Goal: Transaction & Acquisition: Purchase product/service

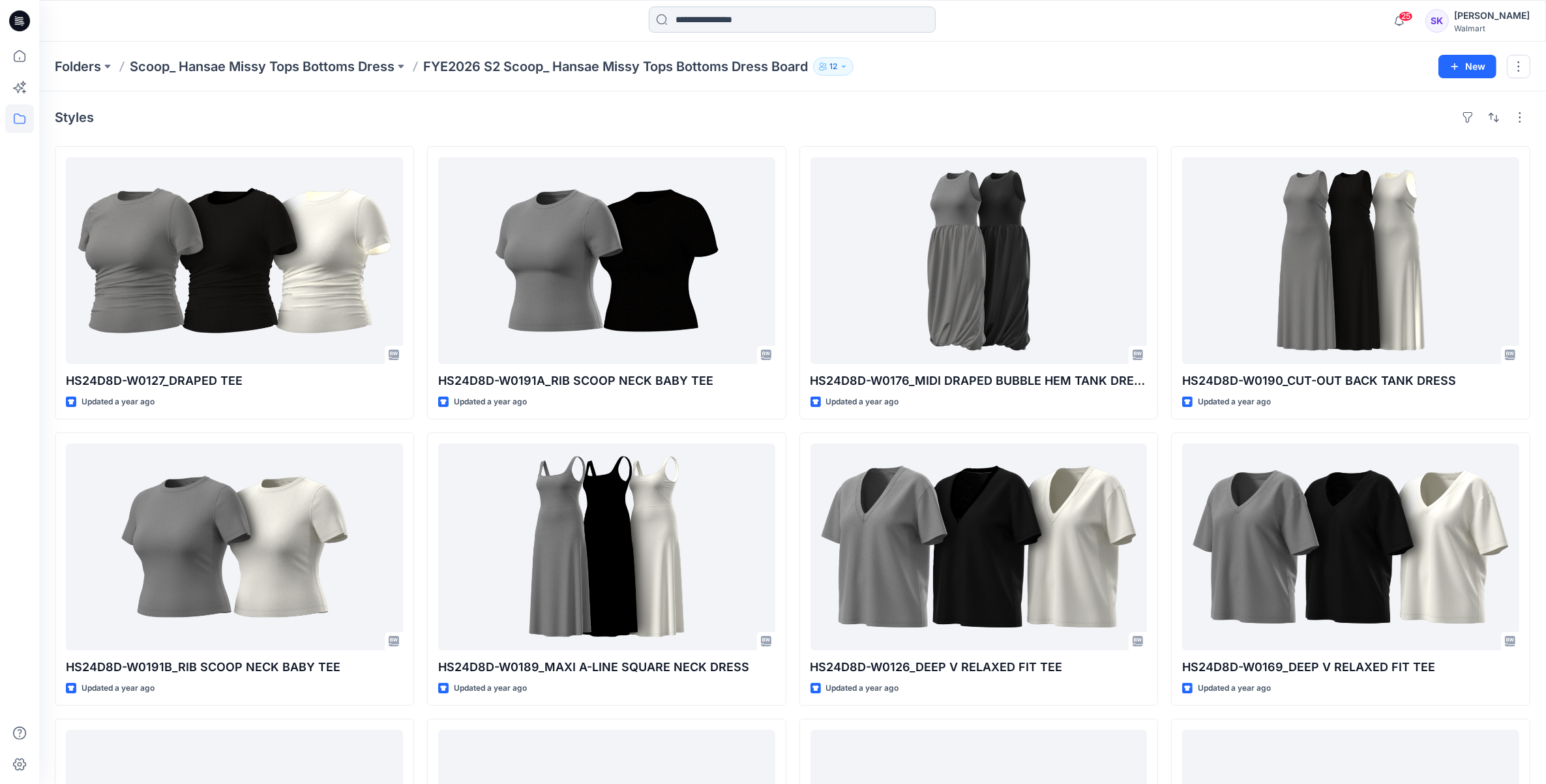
click at [692, 8] on input at bounding box center [792, 19] width 287 height 26
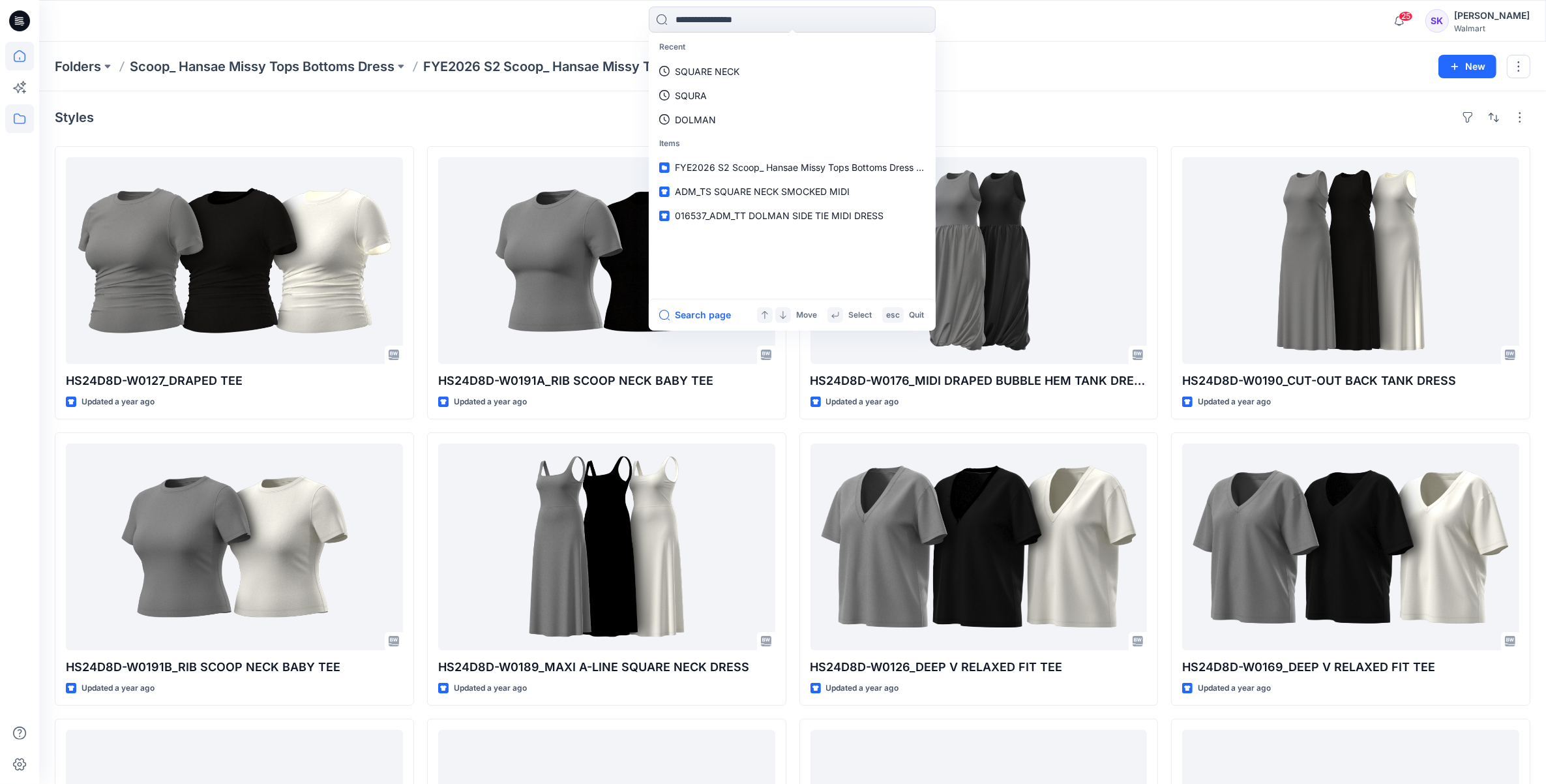
click at [23, 49] on icon at bounding box center [19, 56] width 29 height 29
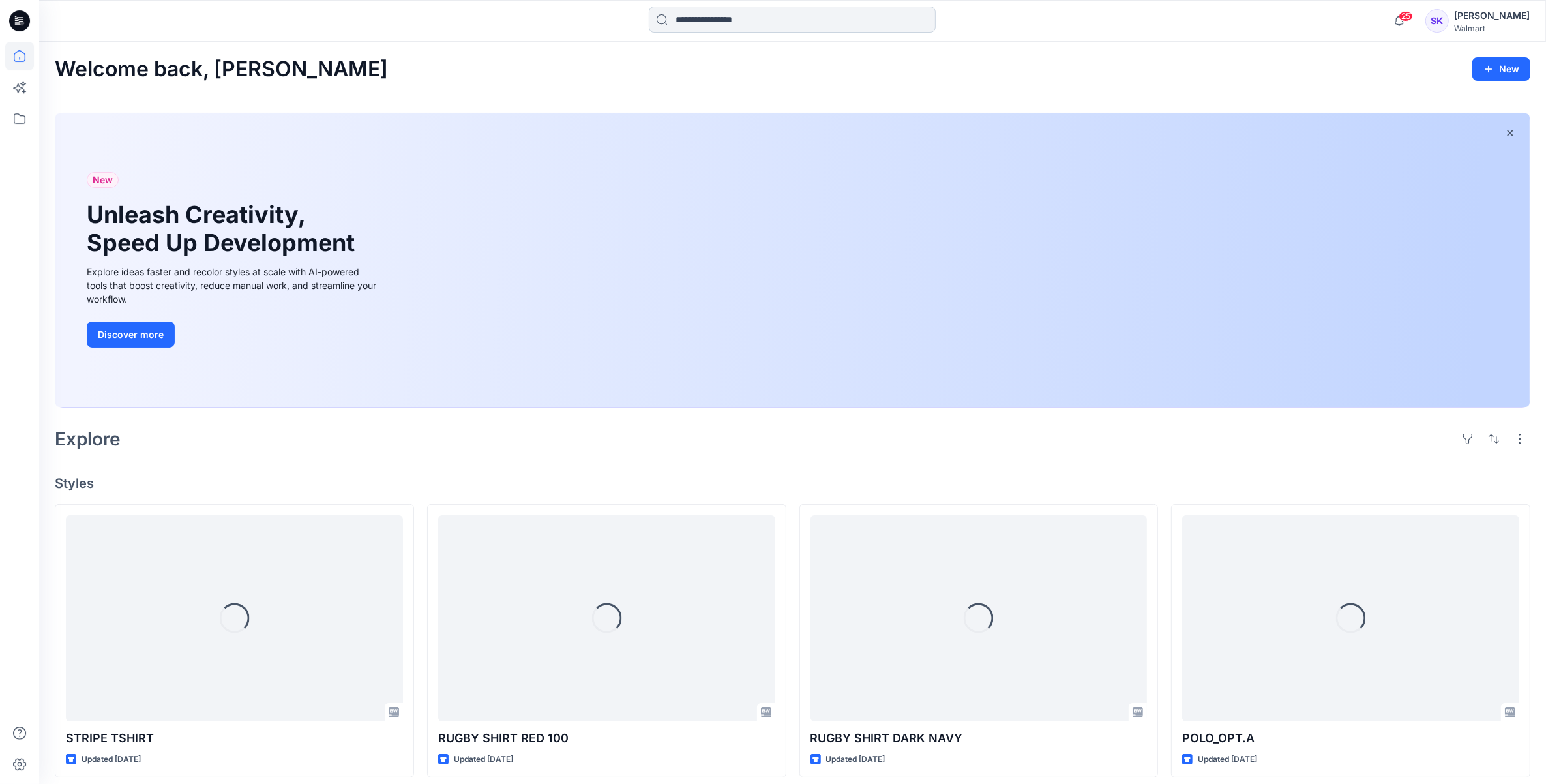
click at [745, 21] on input at bounding box center [792, 19] width 287 height 26
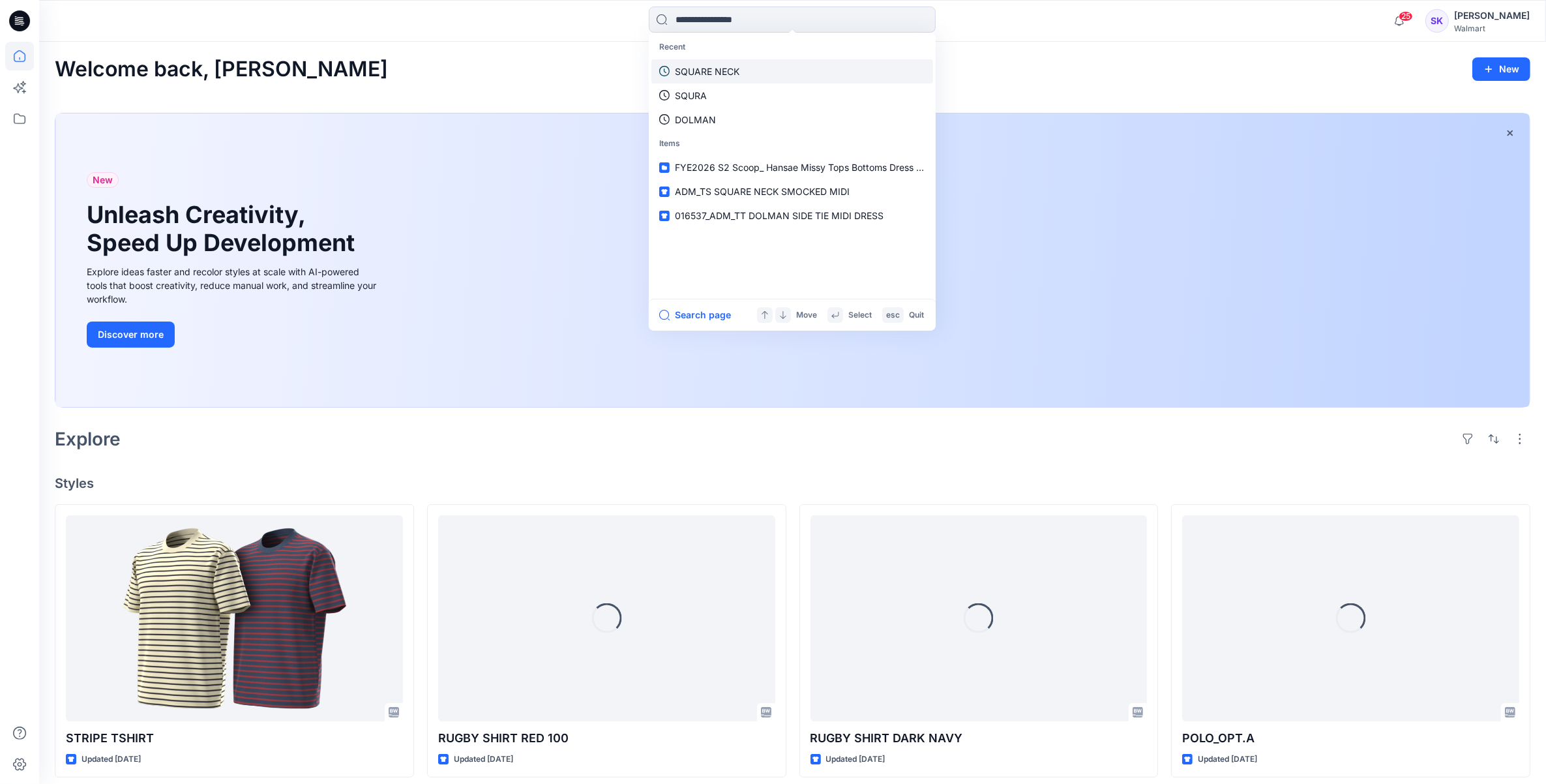
click at [723, 68] on p "SQUARE NECK" at bounding box center [707, 71] width 64 height 14
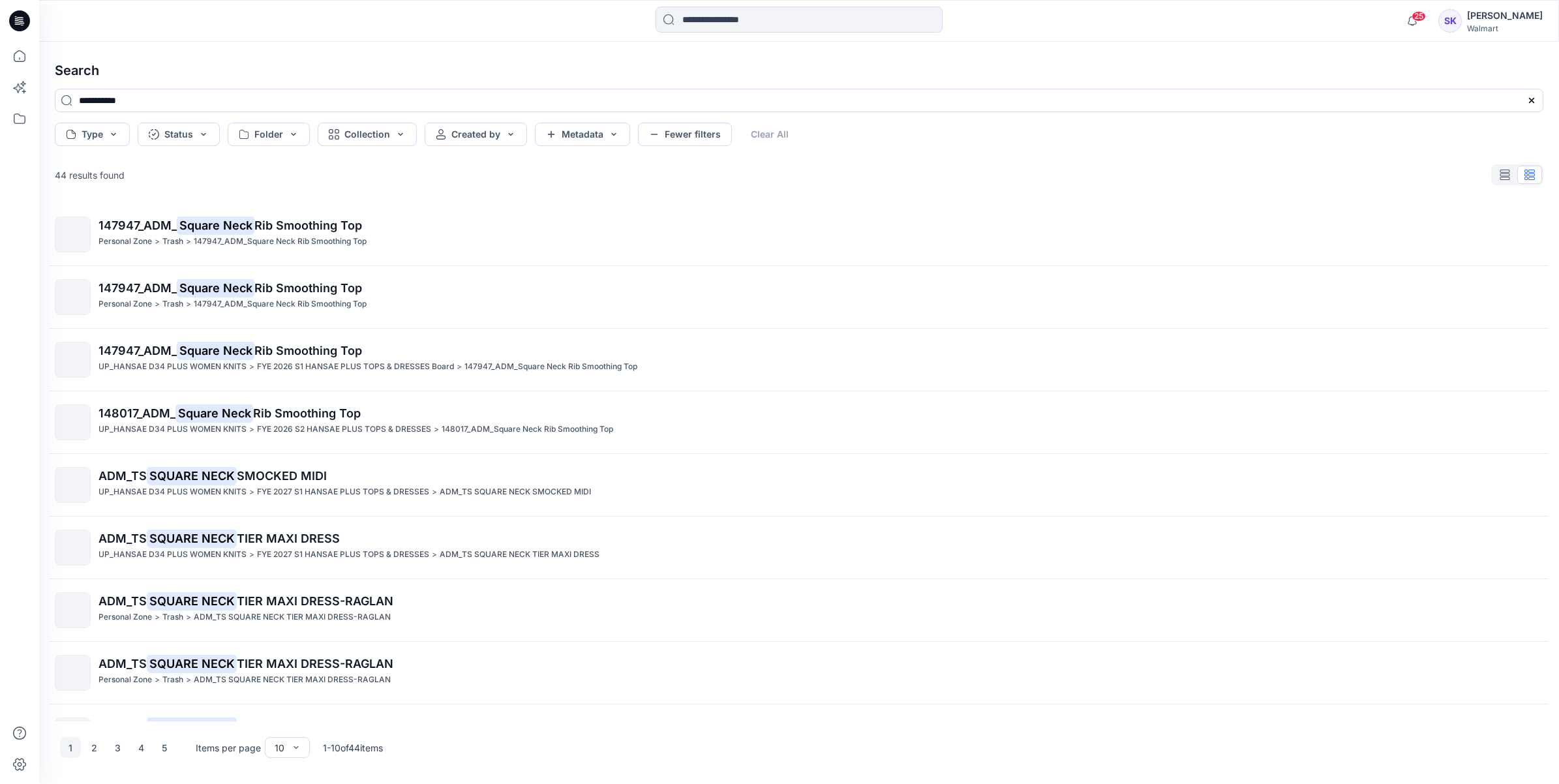
scroll to position [81, 0]
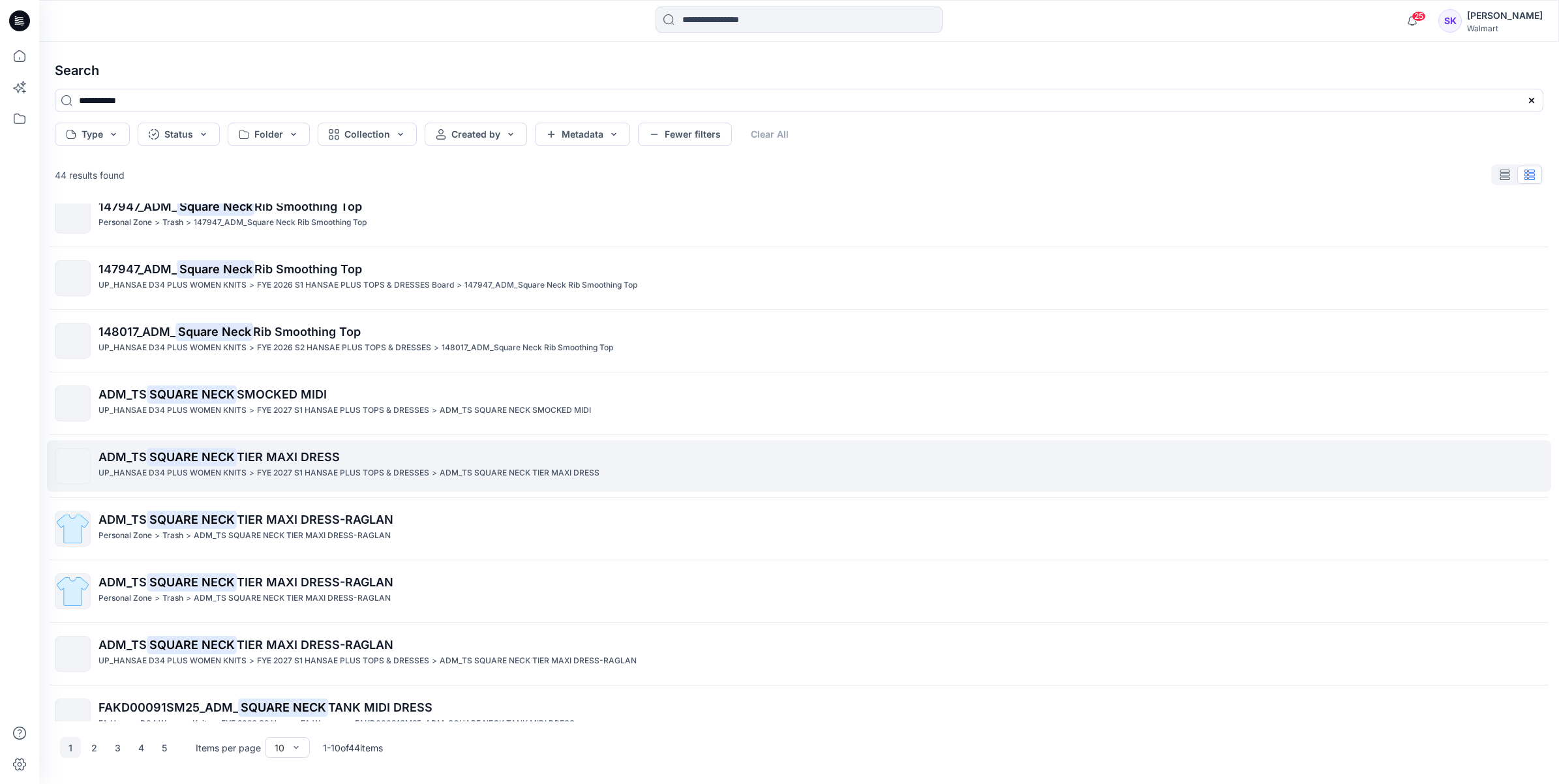
click at [410, 455] on p "ADM_TS SQUARE NECK TIER MAXI DRESS" at bounding box center [820, 457] width 1444 height 19
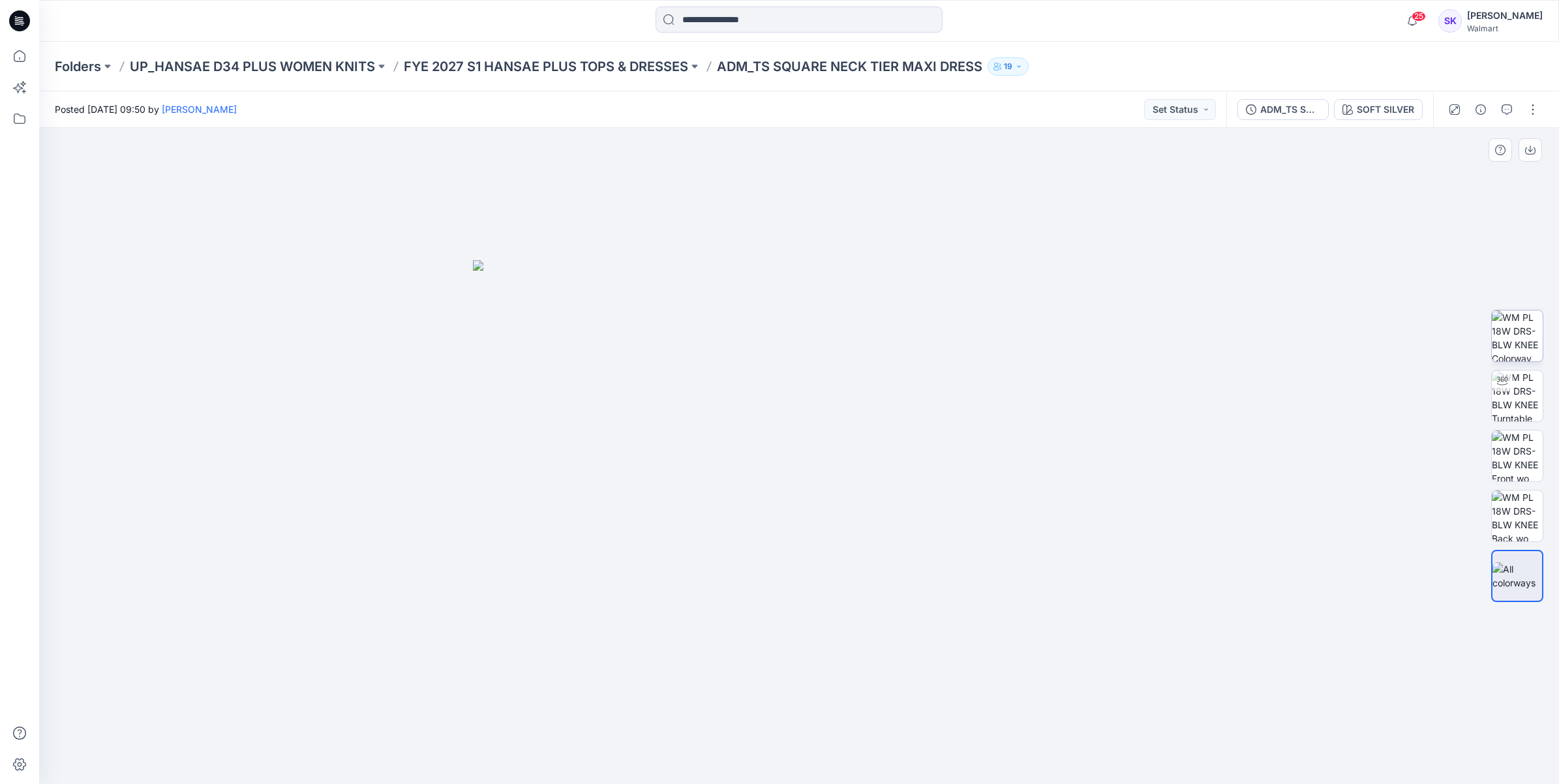
click at [1514, 335] on img at bounding box center [1517, 335] width 51 height 51
click at [1524, 457] on img at bounding box center [1517, 455] width 51 height 51
click at [1532, 454] on img at bounding box center [1517, 455] width 49 height 49
click at [1540, 445] on img at bounding box center [1517, 455] width 49 height 49
click at [1527, 140] on button "button" at bounding box center [1530, 150] width 24 height 24
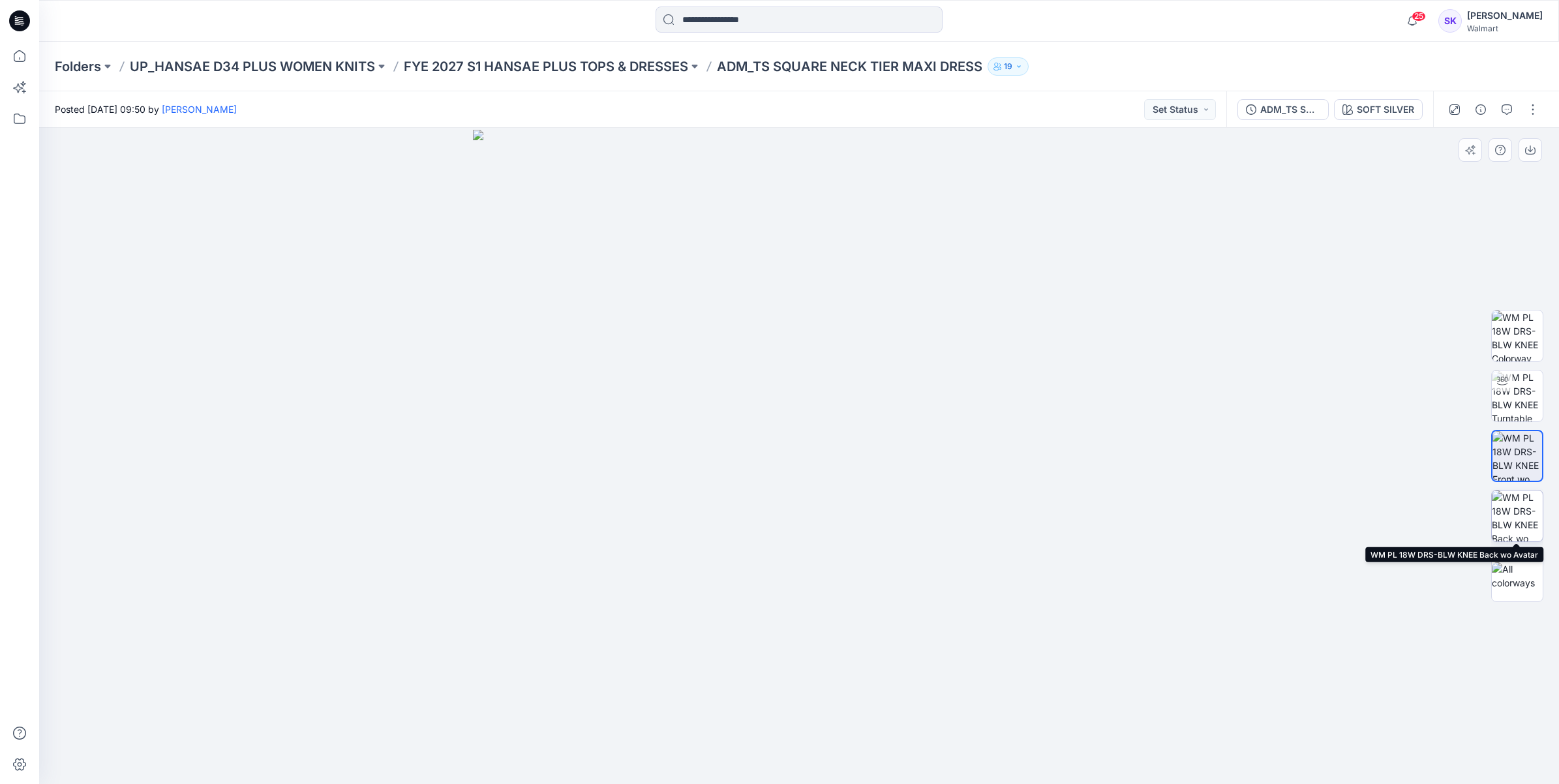
click at [1518, 514] on img at bounding box center [1517, 515] width 51 height 51
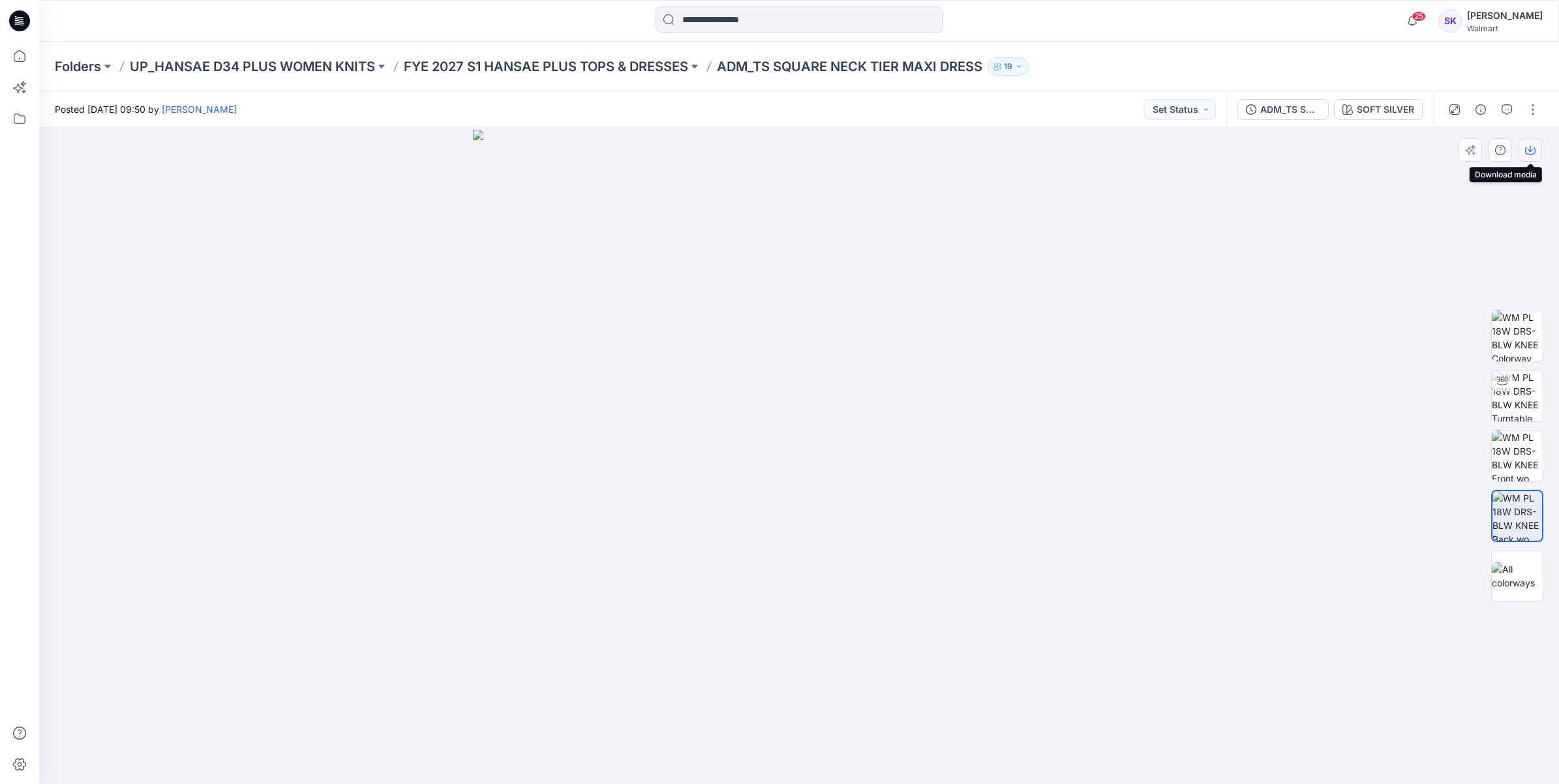
click at [1537, 147] on button "button" at bounding box center [1530, 150] width 24 height 24
